Goal: Task Accomplishment & Management: Complete application form

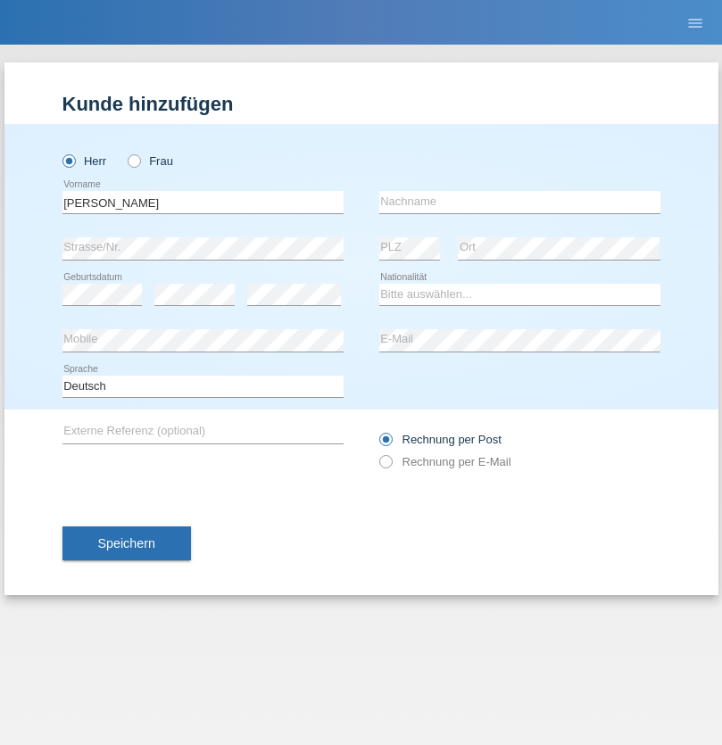
type input "[PERSON_NAME]"
click at [519, 202] on input "text" at bounding box center [519, 202] width 281 height 22
type input "Kleiner"
select select "CH"
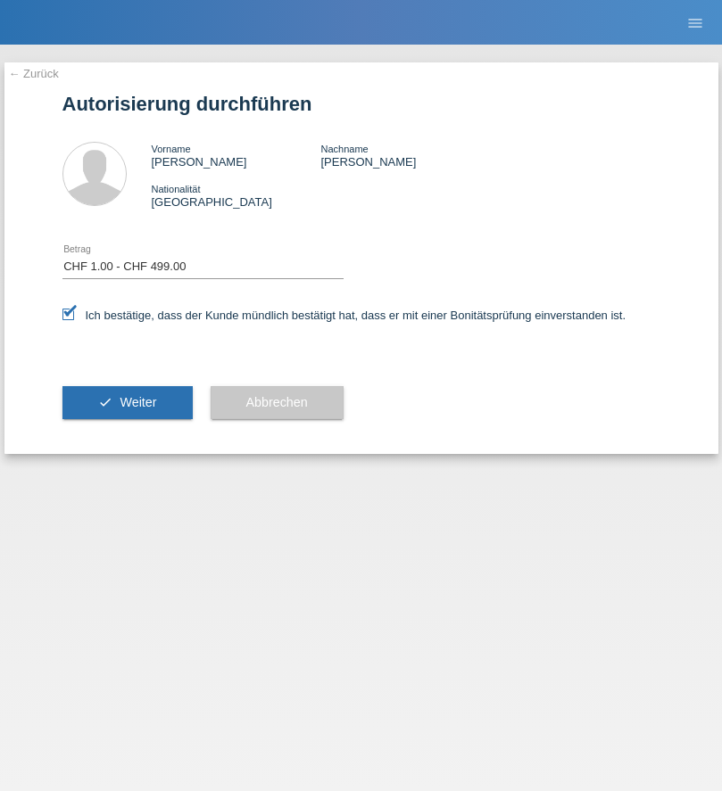
select select "1"
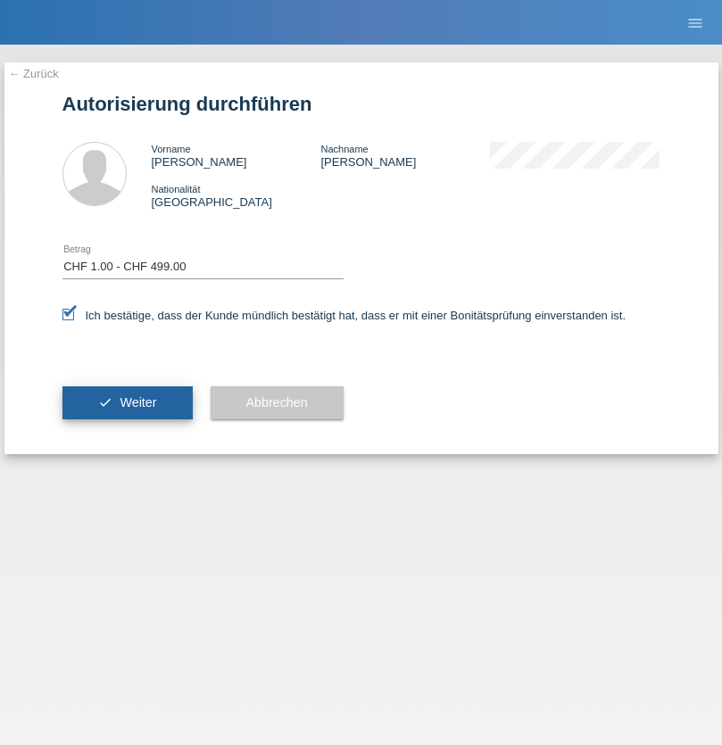
click at [127, 402] on span "Weiter" at bounding box center [138, 402] width 37 height 14
